Goal: Check status: Check status

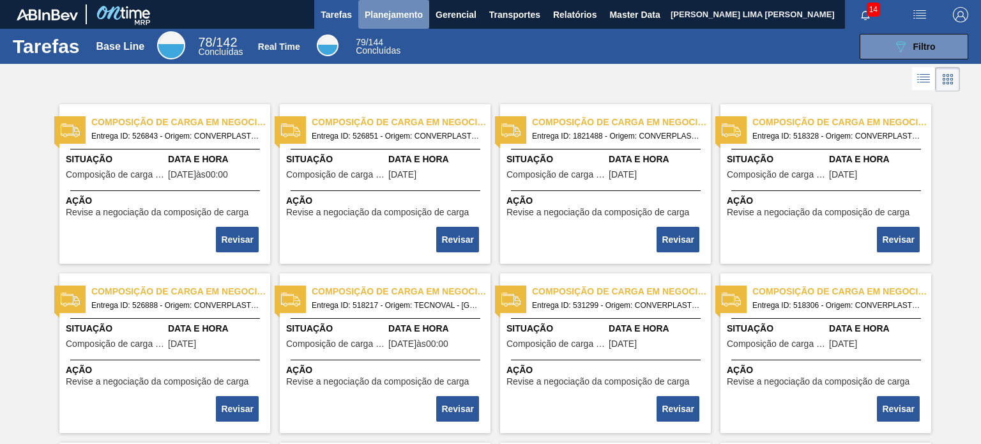
click at [385, 20] on span "Planejamento" at bounding box center [394, 14] width 58 height 15
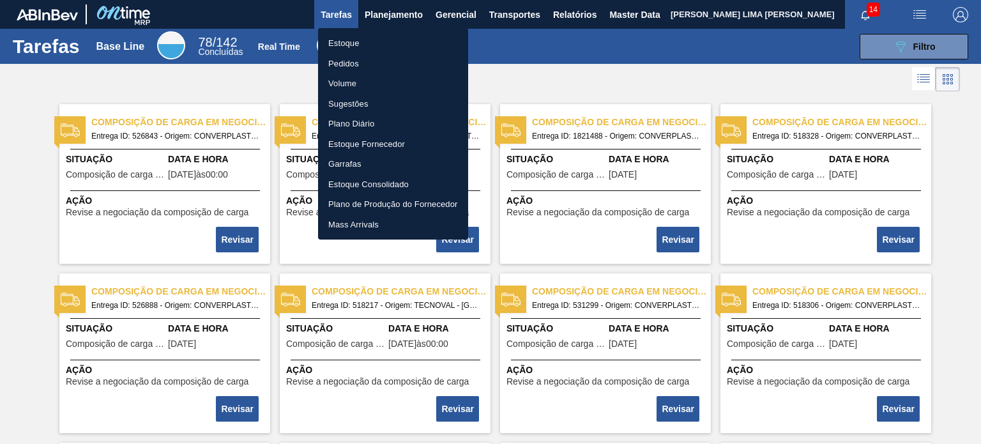
click at [367, 43] on li "Estoque" at bounding box center [393, 43] width 150 height 20
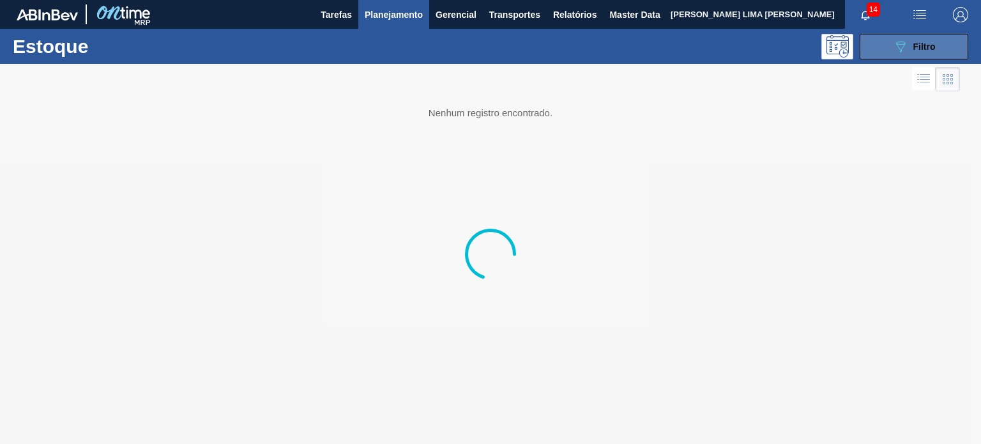
click at [894, 49] on icon "089F7B8B-B2A5-4AFE-B5C0-19BA573D28AC" at bounding box center [900, 46] width 15 height 15
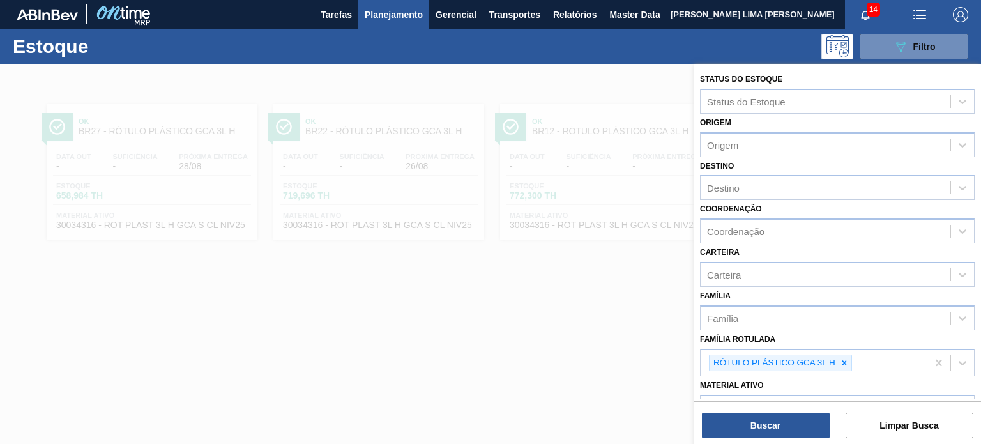
click at [629, 252] on div at bounding box center [490, 286] width 981 height 444
